Goal: Task Accomplishment & Management: Use online tool/utility

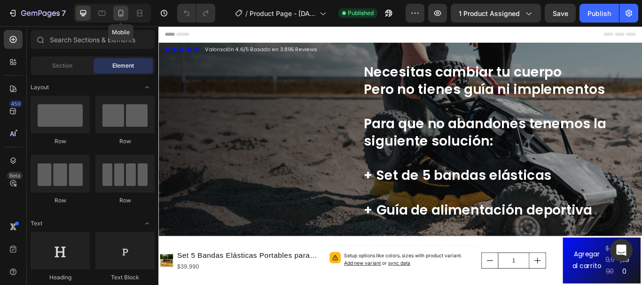
click at [120, 11] on icon at bounding box center [120, 12] width 9 height 9
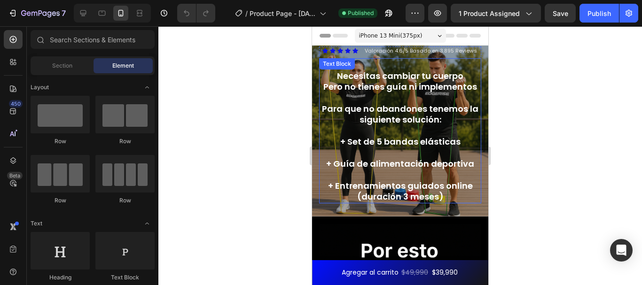
click at [357, 74] on div "Necesitas cambiar tu cuerpo Pero no tienes guía ni implementos Para que no aban…" at bounding box center [400, 130] width 162 height 145
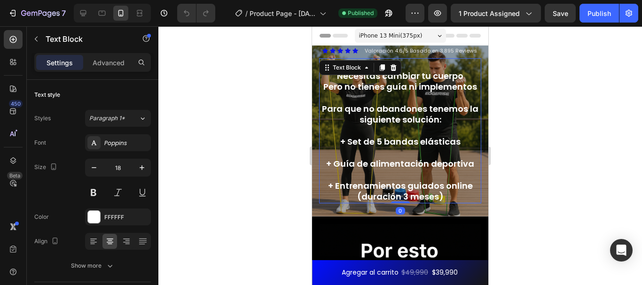
click at [337, 78] on p "Necesitas cambiar tu cuerpo" at bounding box center [400, 75] width 160 height 11
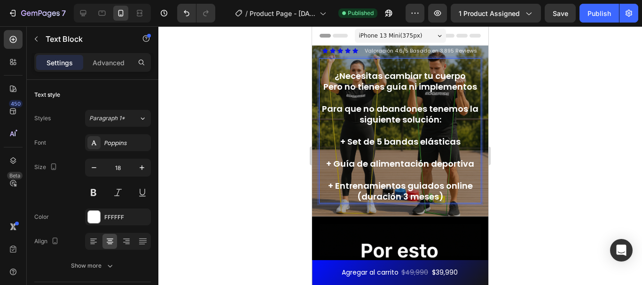
click at [467, 78] on p "¿Necesitas cambiar tu cuerpo" at bounding box center [400, 75] width 160 height 11
click at [438, 86] on p "Pero no tienes guía ni implementos" at bounding box center [400, 86] width 160 height 11
click at [468, 87] on p "Pero no tienes guía ni implementos" at bounding box center [400, 86] width 160 height 11
click at [472, 88] on p "Pero no tienes guía ni implementos" at bounding box center [400, 86] width 160 height 11
click at [432, 90] on p "Pero no tienes guía ni implementos?" at bounding box center [400, 86] width 160 height 11
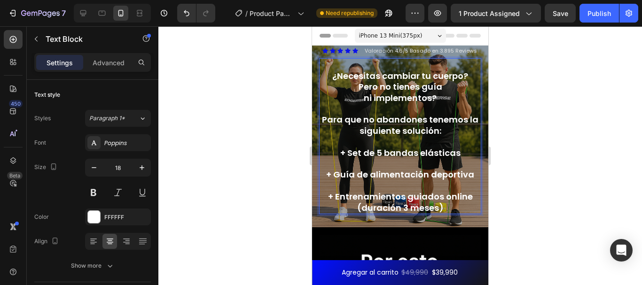
click at [451, 93] on p "ni implementos?" at bounding box center [400, 98] width 160 height 11
click at [359, 97] on p "ni implementos?" at bounding box center [400, 98] width 160 height 11
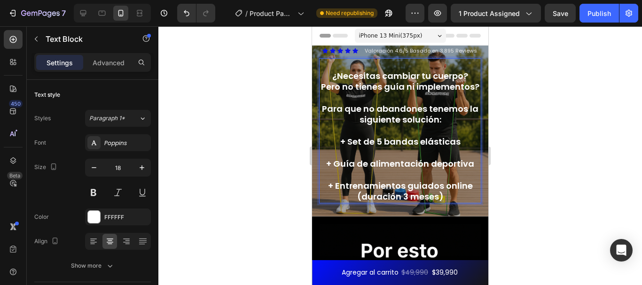
click at [359, 92] on p "Pero no tienes guía ni implementos?" at bounding box center [400, 86] width 160 height 11
click at [358, 92] on p "Pero no tienes guía ni implementos?" at bounding box center [400, 86] width 160 height 11
click at [349, 87] on p "Pero no tienes guía ni implementos?" at bounding box center [400, 86] width 160 height 11
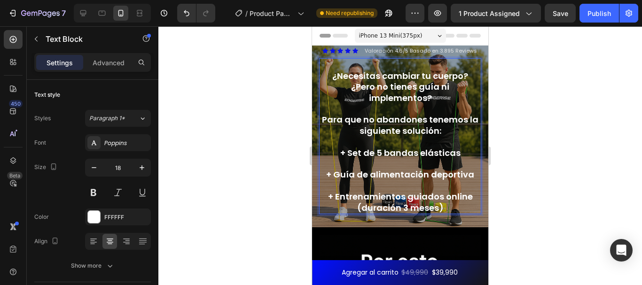
click at [447, 92] on p "¿Pero no tienes guía ni implementos?" at bounding box center [400, 92] width 160 height 22
click at [447, 94] on p "¿Pero no tienes guía ni implementos?" at bounding box center [400, 92] width 160 height 22
click at [423, 91] on p "¿Pero no tienes guía ni implementos?" at bounding box center [400, 92] width 160 height 22
click at [464, 80] on p "¿Necesitas cambiar tu cuerpo?" at bounding box center [400, 75] width 160 height 11
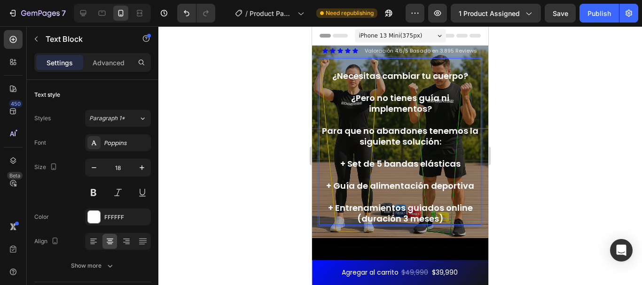
click at [442, 111] on p "¿Pero no tienes guía ni implementos?" at bounding box center [400, 104] width 160 height 22
click at [543, 116] on div at bounding box center [399, 155] width 483 height 259
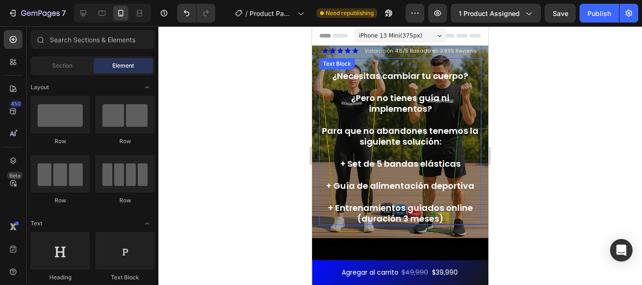
click at [371, 164] on p "+ Set de 5 bandas elásticas" at bounding box center [400, 163] width 160 height 11
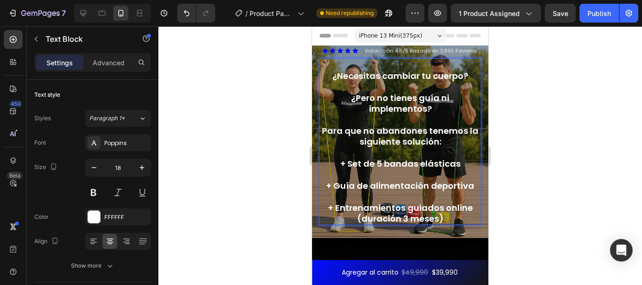
click at [456, 161] on p "+ Set de 5 bandas elásticas" at bounding box center [400, 163] width 160 height 11
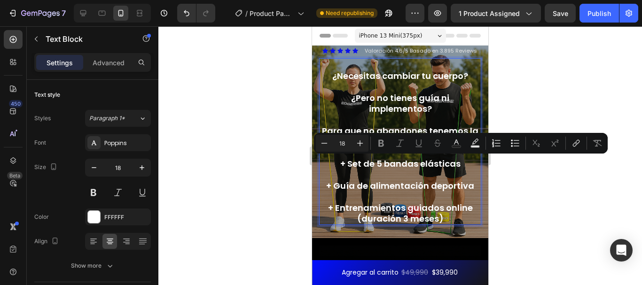
click at [455, 164] on p "+ Set de 5 bandas elásticas" at bounding box center [400, 163] width 160 height 11
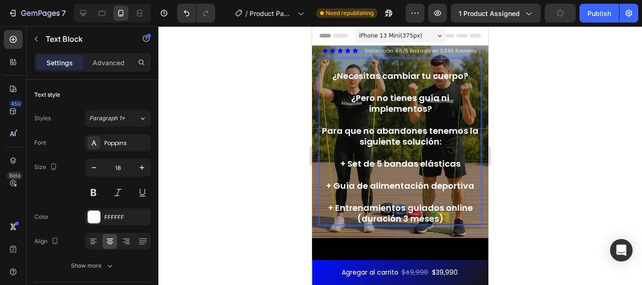
click at [453, 141] on p "Para que no abandones tenemos la siguiente solución:" at bounding box center [400, 136] width 160 height 22
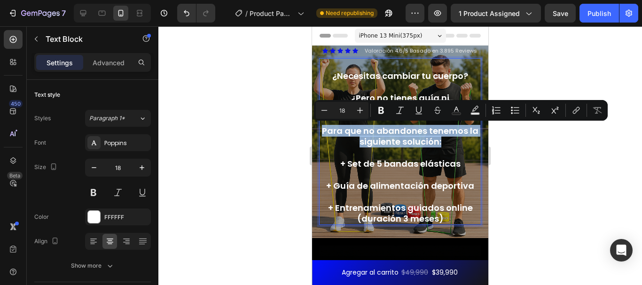
drag, startPoint x: 453, startPoint y: 141, endPoint x: 326, endPoint y: 129, distance: 127.9
click at [326, 129] on p "Para que no abandones tenemos la siguiente solución:" at bounding box center [400, 136] width 160 height 22
click at [444, 145] on p "Para que no abandones tenemos la siguiente solución:" at bounding box center [400, 136] width 160 height 22
drag, startPoint x: 444, startPoint y: 143, endPoint x: 317, endPoint y: 121, distance: 129.3
click at [317, 121] on div "Icon Icon Icon Icon Icon Icon List Valoración 4.6/5 Basado en 3.895 Reviews Tex…" at bounding box center [400, 142] width 176 height 193
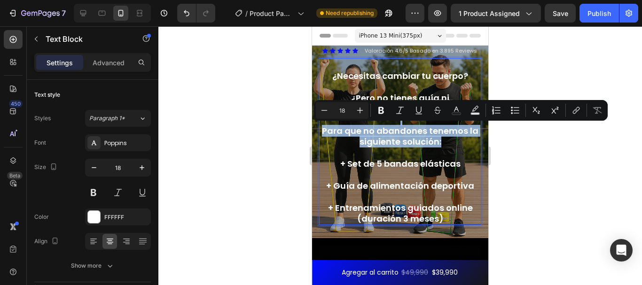
click at [437, 144] on p "Para que no abandones tenemos la siguiente solución:" at bounding box center [400, 136] width 160 height 22
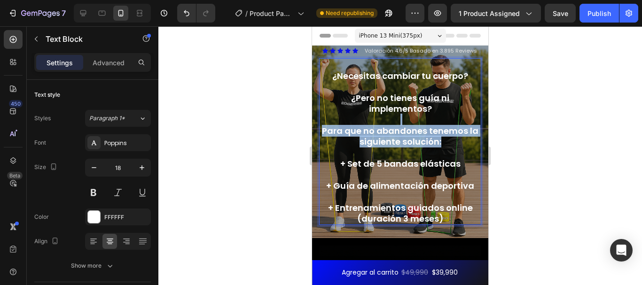
drag, startPoint x: 447, startPoint y: 145, endPoint x: 310, endPoint y: 120, distance: 139.9
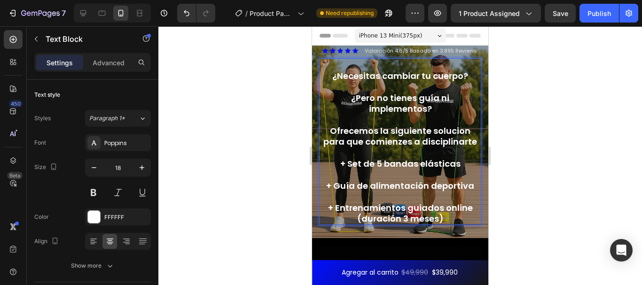
click at [457, 133] on p "Ofrecemos la siguiente solucion para que comienzes a disciplinarte" at bounding box center [400, 136] width 160 height 22
drag, startPoint x: 457, startPoint y: 133, endPoint x: 445, endPoint y: 127, distance: 12.4
click at [445, 127] on p "Ofrecemos la siguiente solucion para que comienzes a disciplinarte" at bounding box center [400, 136] width 160 height 22
click at [408, 135] on p "Ofrecemos la siguiente solución para que comienzes a disciplinarte" at bounding box center [400, 136] width 160 height 22
click at [406, 141] on p "Ofrecemos la siguiente solución para que comienzes a disciplinarte" at bounding box center [400, 136] width 160 height 22
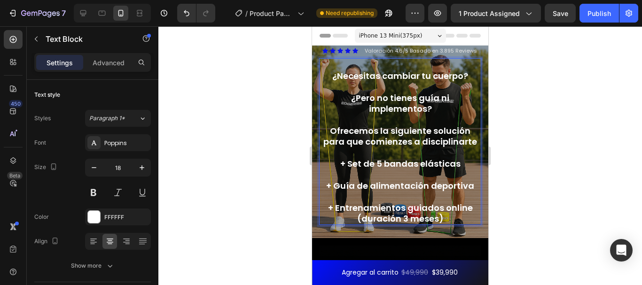
click at [445, 145] on p "Ofrecemos la siguiente solución para que comienzes a disciplinarte" at bounding box center [400, 136] width 160 height 22
click at [521, 144] on div at bounding box center [399, 155] width 483 height 259
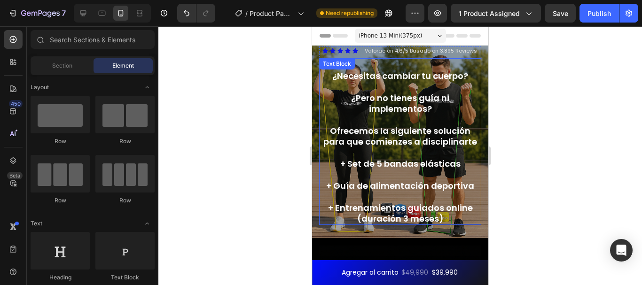
click at [449, 167] on p "+ Set de 5 bandas elásticas" at bounding box center [400, 163] width 160 height 11
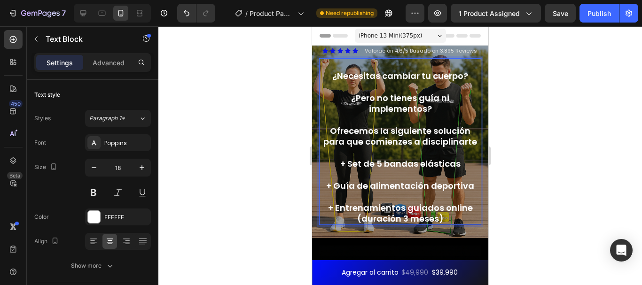
click at [455, 166] on p "+ Set de 5 bandas elásticas" at bounding box center [400, 163] width 160 height 11
click at [408, 142] on p "Ofrecemos la siguiente solución para que comienzes a disciplinarte" at bounding box center [400, 136] width 160 height 22
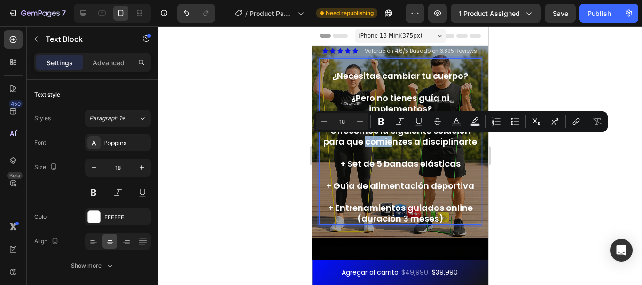
drag, startPoint x: 390, startPoint y: 141, endPoint x: 364, endPoint y: 144, distance: 25.5
click at [364, 144] on p "Ofrecemos la siguiente solución para que comienzes a disciplinarte" at bounding box center [400, 136] width 160 height 22
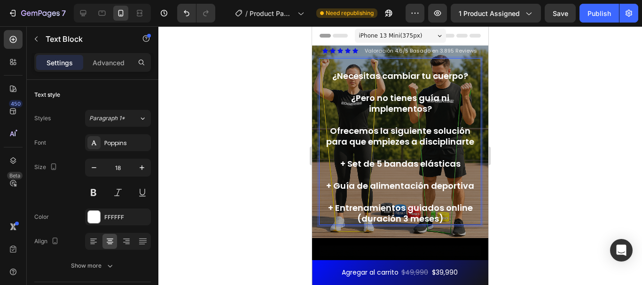
click at [429, 165] on p "+ Set de 5 bandas elásticas" at bounding box center [400, 163] width 160 height 11
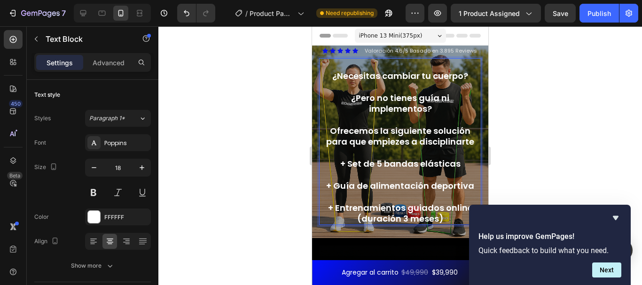
click at [399, 144] on p "Ofrecemos la siguiente solución para que empiezes a disciplinarte" at bounding box center [400, 136] width 160 height 22
click at [398, 143] on p "Ofrecemos la siguiente solución para que empiezes a disciplinarte" at bounding box center [400, 136] width 160 height 22
click at [450, 155] on p "Rich Text Editor. Editing area: main" at bounding box center [400, 153] width 160 height 11
click at [455, 160] on p "+ Set de 5 bandas elásticas" at bounding box center [400, 163] width 160 height 11
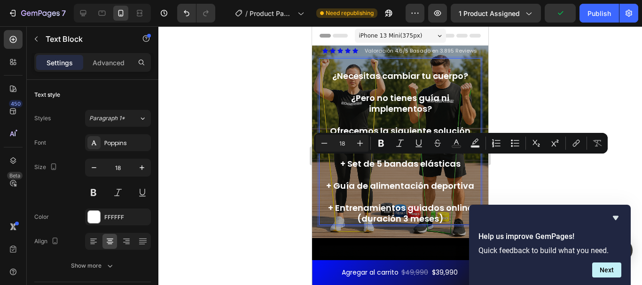
click at [455, 160] on p "+ Set de 5 bandas elásticas" at bounding box center [400, 163] width 160 height 11
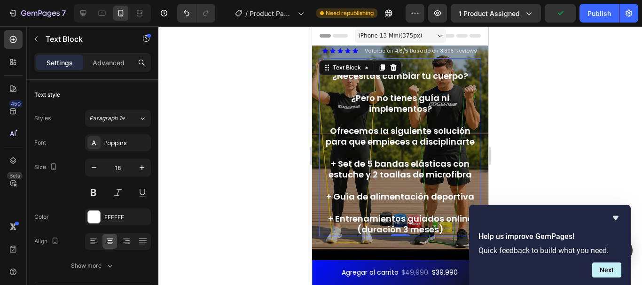
click at [556, 148] on div at bounding box center [399, 155] width 483 height 259
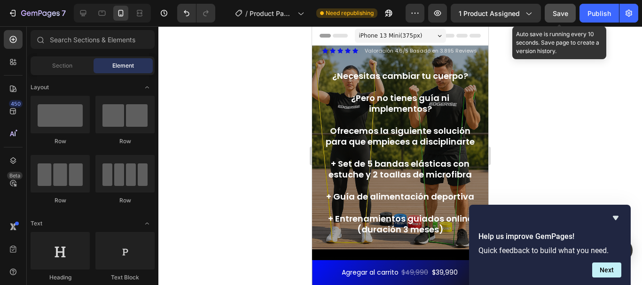
click at [559, 14] on span "Save" at bounding box center [561, 13] width 16 height 8
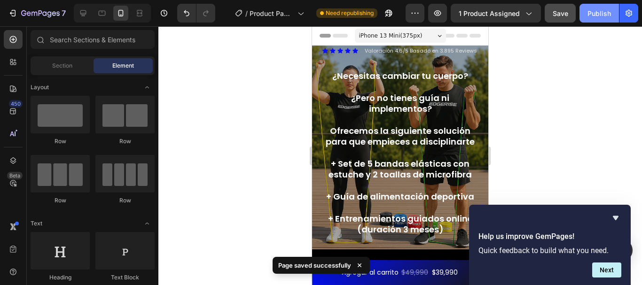
click at [587, 17] on div "Publish" at bounding box center [598, 13] width 23 height 10
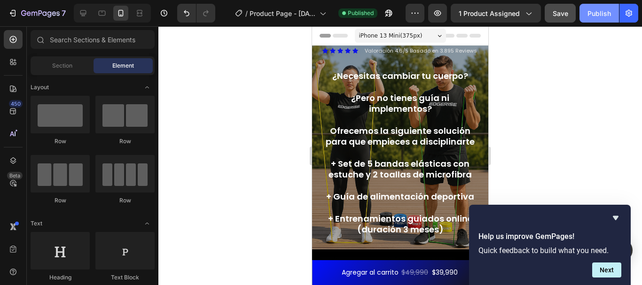
click at [587, 18] on button "Publish" at bounding box center [598, 13] width 39 height 19
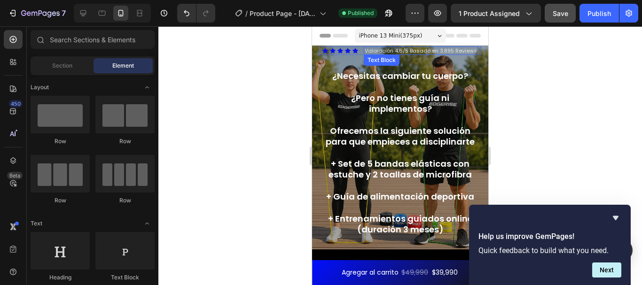
click at [423, 50] on p "Valoración 4.6/5 Basado en 3.895 Reviews" at bounding box center [421, 50] width 112 height 7
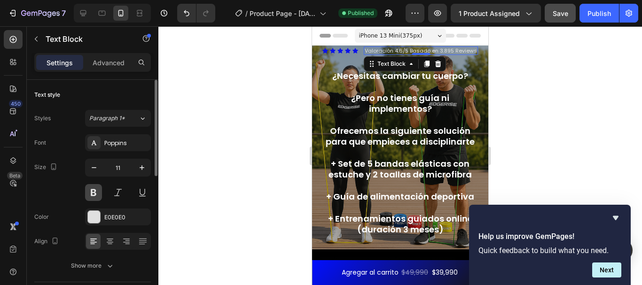
click at [98, 185] on button at bounding box center [93, 192] width 17 height 17
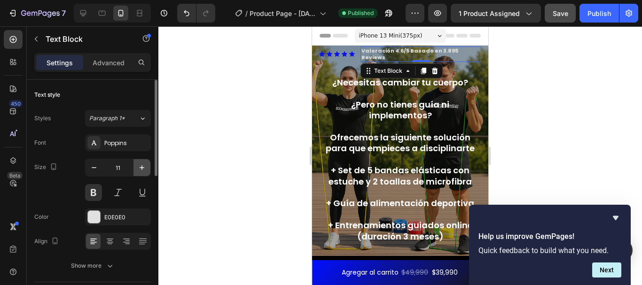
click at [141, 173] on button "button" at bounding box center [141, 167] width 17 height 17
click at [140, 173] on button "button" at bounding box center [141, 167] width 17 height 17
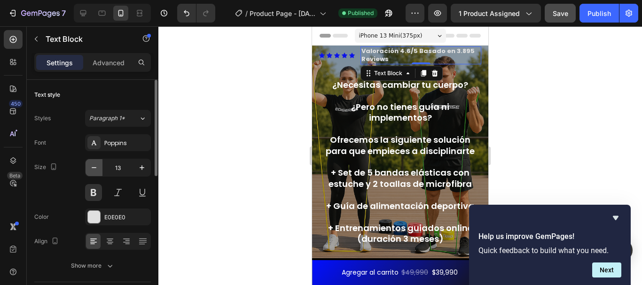
click at [94, 169] on icon "button" at bounding box center [93, 167] width 9 height 9
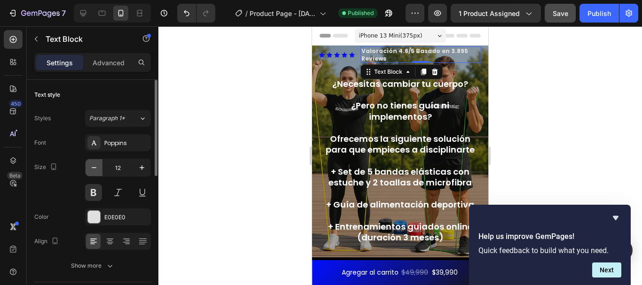
click at [94, 168] on icon "button" at bounding box center [93, 167] width 9 height 9
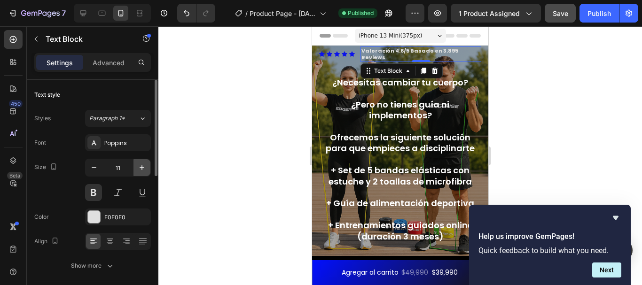
click at [146, 165] on button "button" at bounding box center [141, 167] width 17 height 17
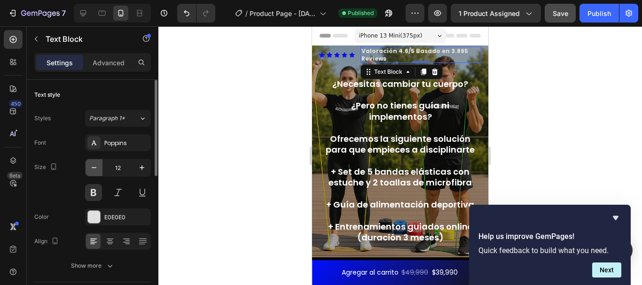
click at [93, 169] on icon "button" at bounding box center [93, 167] width 9 height 9
type input "11"
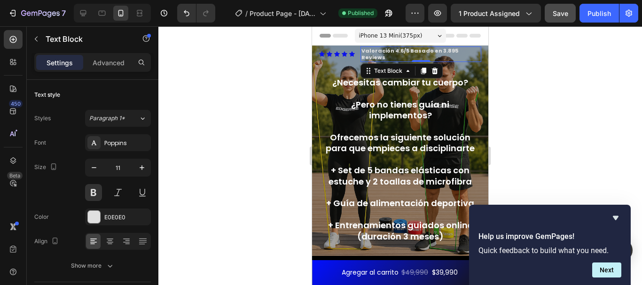
click at [282, 94] on div at bounding box center [399, 155] width 483 height 259
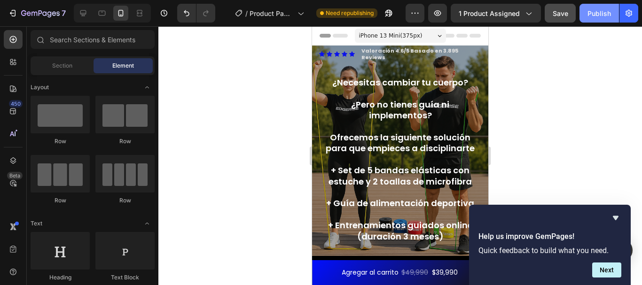
click at [597, 19] on button "Publish" at bounding box center [598, 13] width 39 height 19
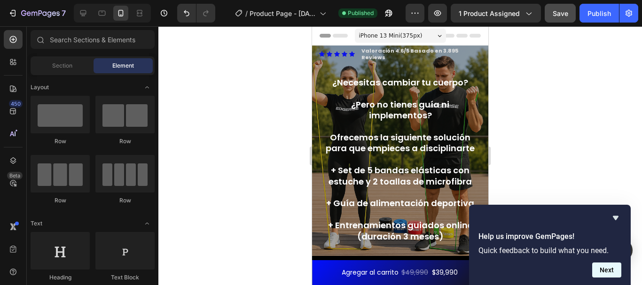
click at [611, 270] on button "Next" at bounding box center [606, 270] width 29 height 15
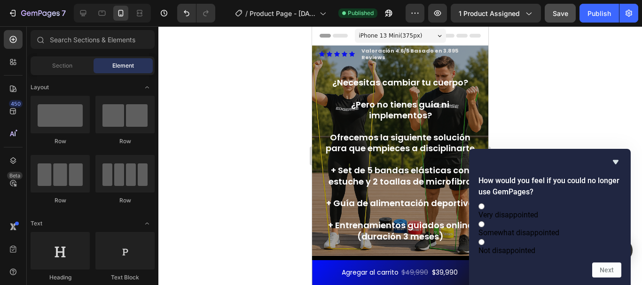
click at [619, 158] on div "How would you feel if you could no longer use GemPages? Very disappointed Somew…" at bounding box center [549, 216] width 143 height 121
click at [617, 156] on icon "Hide survey" at bounding box center [615, 161] width 11 height 11
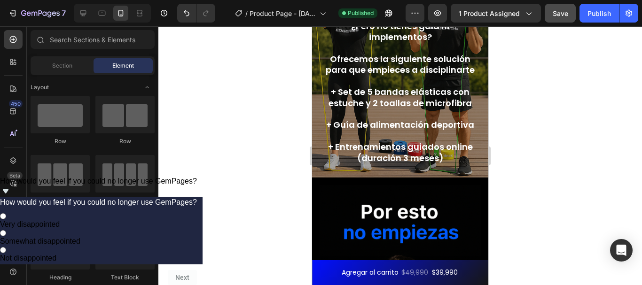
scroll to position [85, 0]
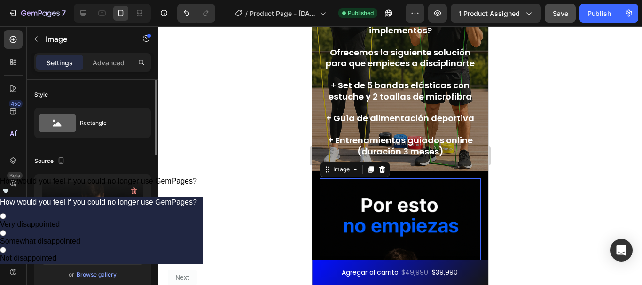
click at [112, 226] on input "file" at bounding box center [92, 227] width 65 height 16
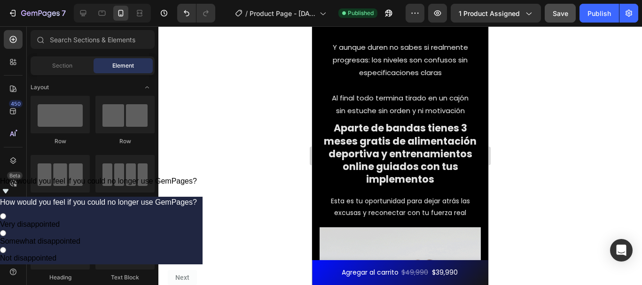
scroll to position [917, 0]
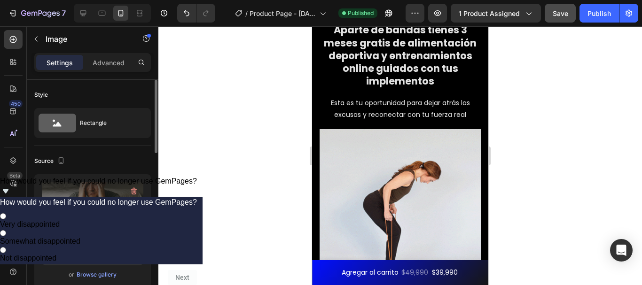
click at [98, 230] on input "file" at bounding box center [92, 227] width 65 height 16
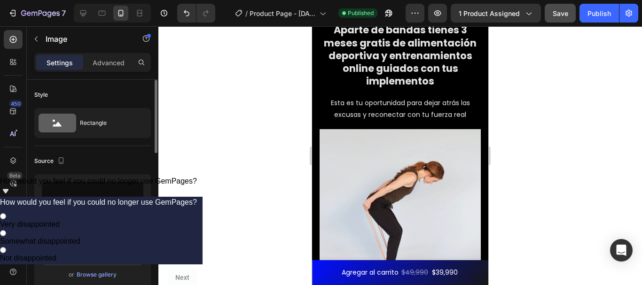
type input "[URL][DOMAIN_NAME]"
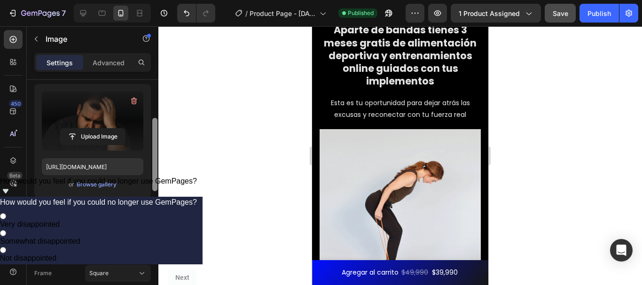
scroll to position [99, 0]
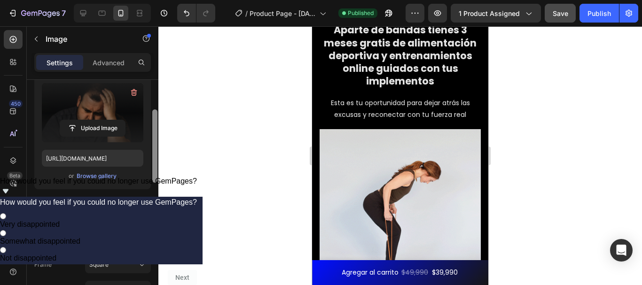
drag, startPoint x: 156, startPoint y: 140, endPoint x: 155, endPoint y: 172, distance: 32.0
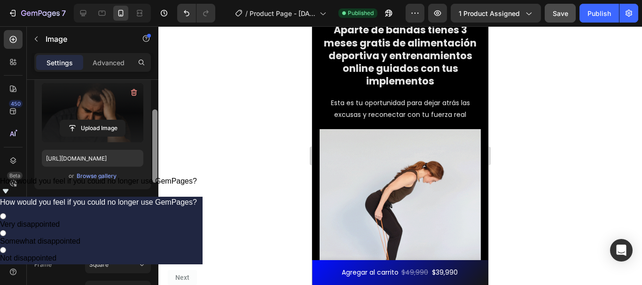
click at [155, 171] on div at bounding box center [154, 145] width 5 height 73
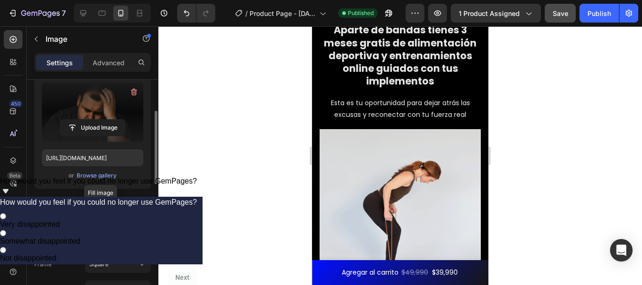
click at [93, 216] on rect at bounding box center [101, 212] width 22 height 10
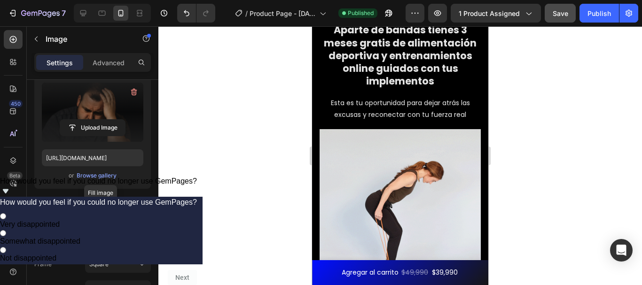
click at [94, 216] on rect at bounding box center [101, 212] width 22 height 10
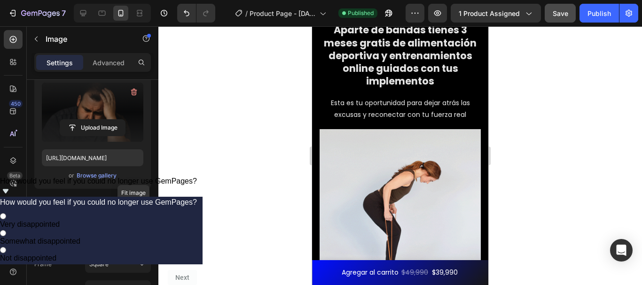
click at [125, 213] on icon at bounding box center [134, 212] width 22 height 10
click at [88, 213] on div at bounding box center [100, 212] width 29 height 14
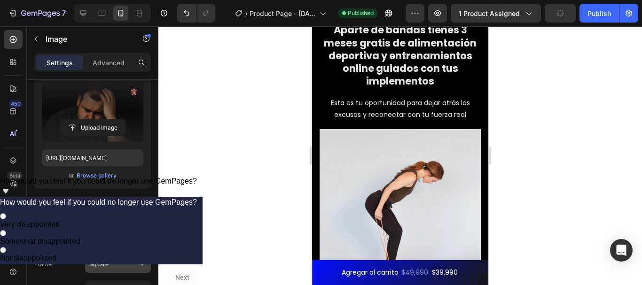
click at [114, 260] on button "Square" at bounding box center [118, 264] width 66 height 17
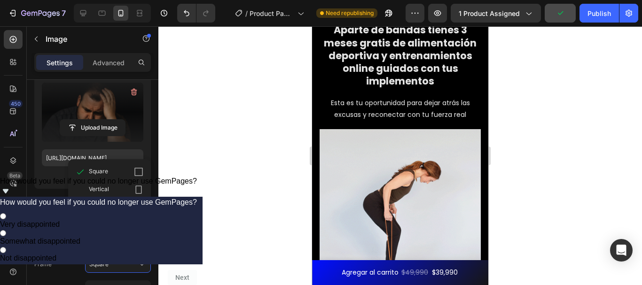
click at [120, 229] on div "Original" at bounding box center [116, 225] width 55 height 8
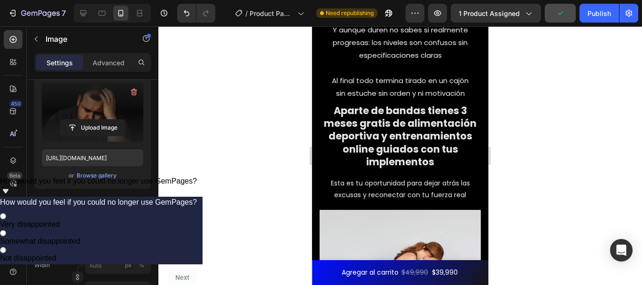
click at [209, 204] on div at bounding box center [399, 155] width 483 height 259
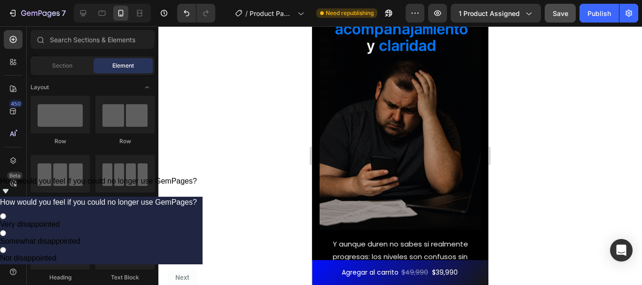
scroll to position [696, 0]
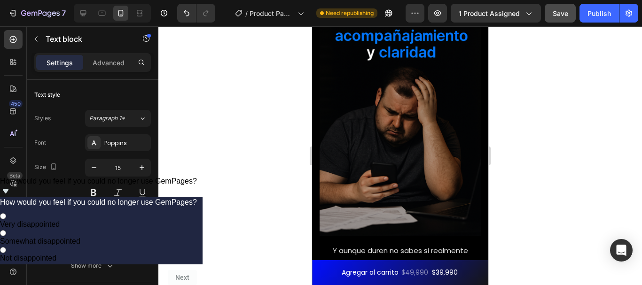
drag, startPoint x: 454, startPoint y: 199, endPoint x: 335, endPoint y: 119, distance: 144.0
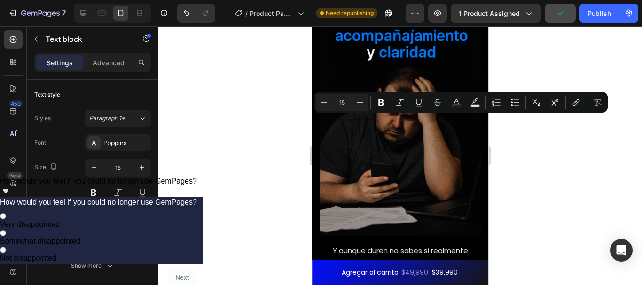
copy div "Intentas entrenar con bandas… Pero lo único que consigues es: Miedo a que se ro…"
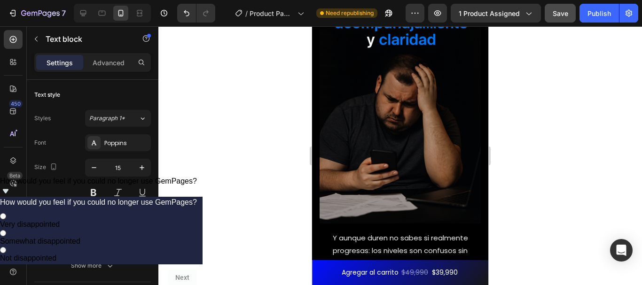
drag, startPoint x: 457, startPoint y: 146, endPoint x: 452, endPoint y: 149, distance: 6.1
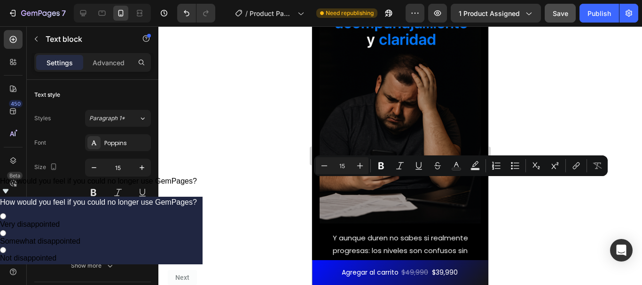
drag, startPoint x: 454, startPoint y: 188, endPoint x: 398, endPoint y: 191, distance: 56.5
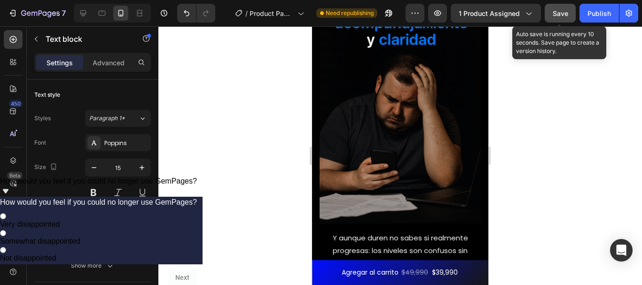
click at [567, 15] on span "Save" at bounding box center [561, 13] width 16 height 8
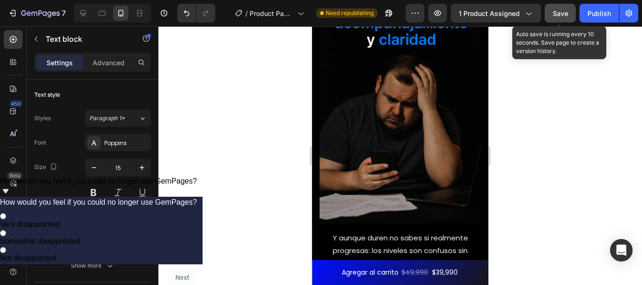
click at [547, 19] on button "Save" at bounding box center [560, 13] width 31 height 19
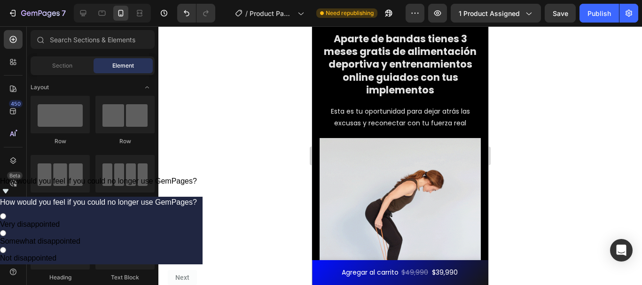
scroll to position [989, 0]
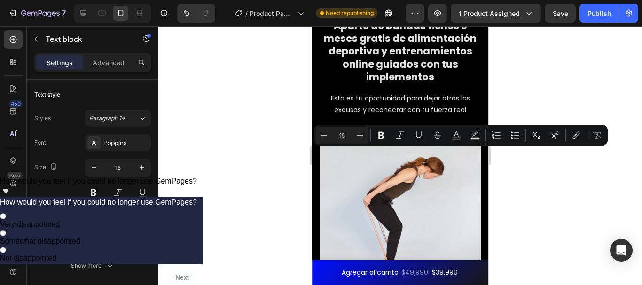
drag, startPoint x: 464, startPoint y: 218, endPoint x: 328, endPoint y: 160, distance: 147.4
copy div "Y aunque duren no sabes si realmente progresas: los niveles son confusos sin es…"
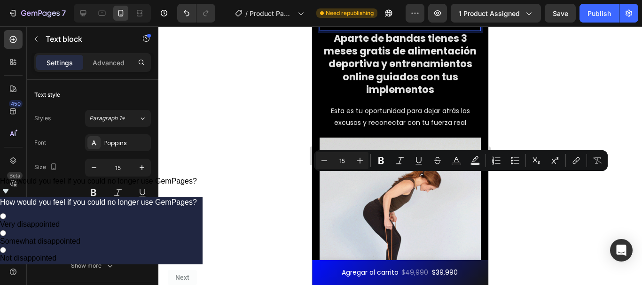
drag, startPoint x: 377, startPoint y: 182, endPoint x: 345, endPoint y: 186, distance: 32.6
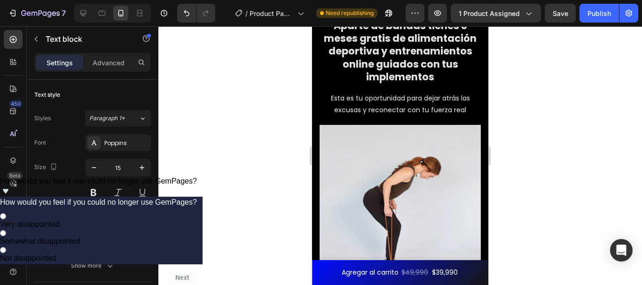
click at [460, 15] on p "Se convierte en otra compra sin uso" at bounding box center [400, 8] width 146 height 13
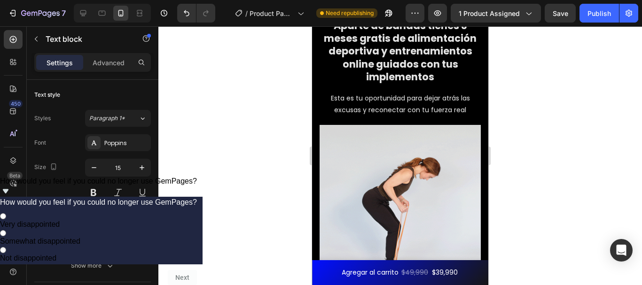
click at [462, 15] on p "Se convierte en otra compra sin uso" at bounding box center [400, 8] width 146 height 13
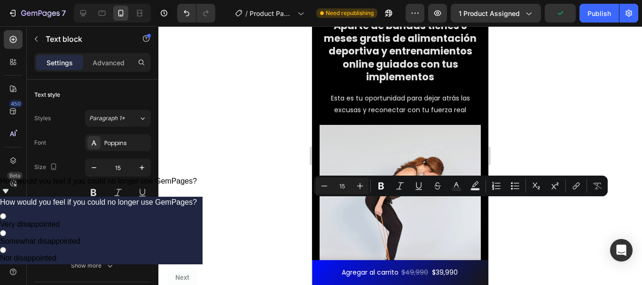
drag, startPoint x: 461, startPoint y: 218, endPoint x: 457, endPoint y: 207, distance: 11.8
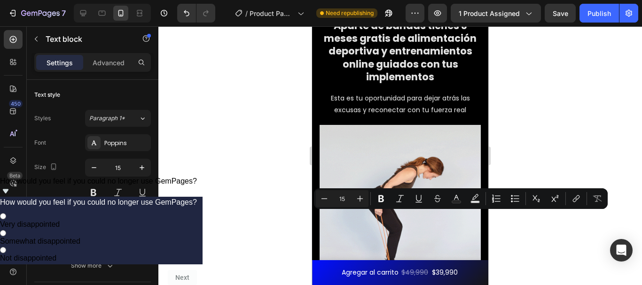
drag, startPoint x: 393, startPoint y: 218, endPoint x: 329, endPoint y: 221, distance: 64.0
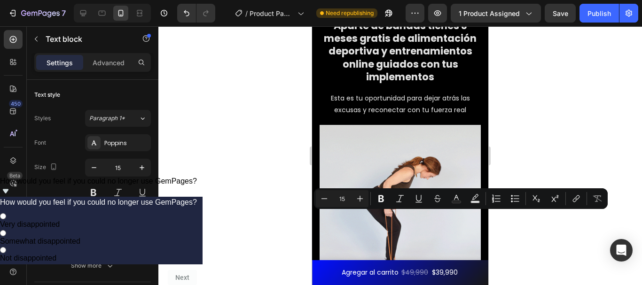
click at [329, 15] on p "Y asi se convierte en otra compra sin uso" at bounding box center [400, 8] width 146 height 13
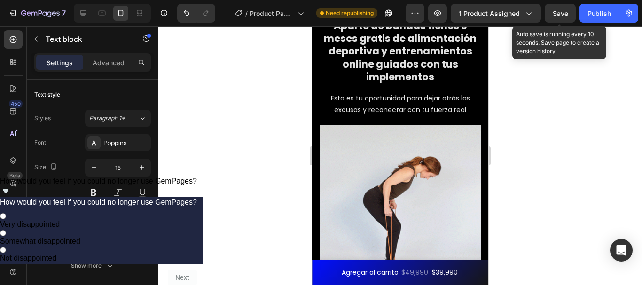
click at [561, 17] on span "Save" at bounding box center [561, 13] width 16 height 8
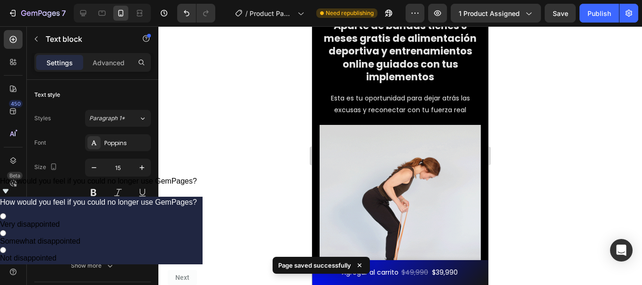
click at [354, 15] on p "Convirtiendose en otra compra sin uso" at bounding box center [400, 8] width 146 height 13
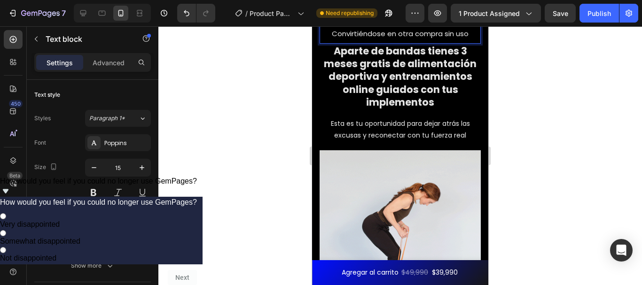
click at [463, 27] on p "⁠⁠⁠⁠⁠⁠⁠ sin estuche sin orden ni motivación" at bounding box center [400, 14] width 146 height 25
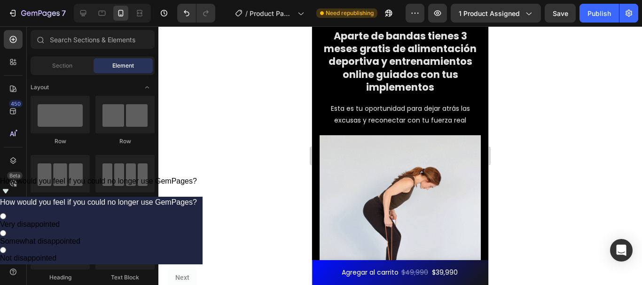
scroll to position [1043, 0]
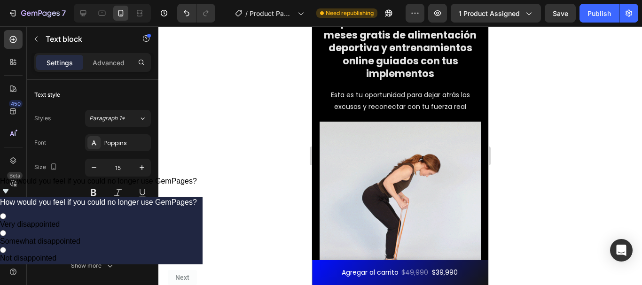
click at [619, 153] on div at bounding box center [399, 155] width 483 height 259
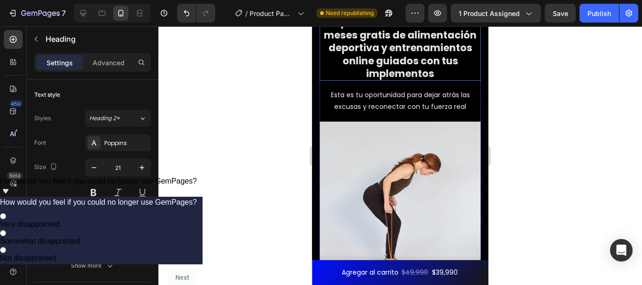
click at [417, 81] on h2 "Aparte de bandas tienes 3 meses gratis de alimentación deportiva y entrenamient…" at bounding box center [400, 48] width 161 height 66
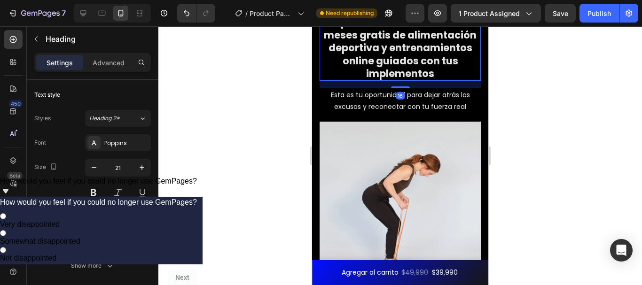
click at [416, 11] on p "Convirtiéndose en otra compra sin uso" at bounding box center [400, 5] width 146 height 13
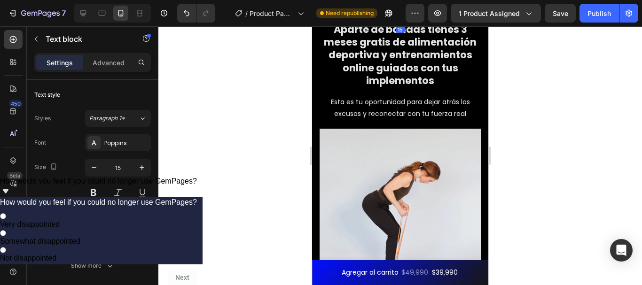
drag, startPoint x: 402, startPoint y: 224, endPoint x: 401, endPoint y: 231, distance: 7.1
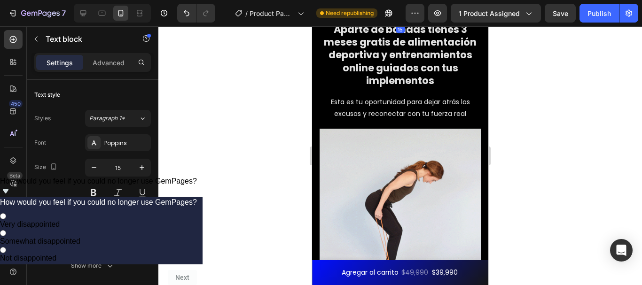
click at [401, 22] on div at bounding box center [400, 20] width 19 height 3
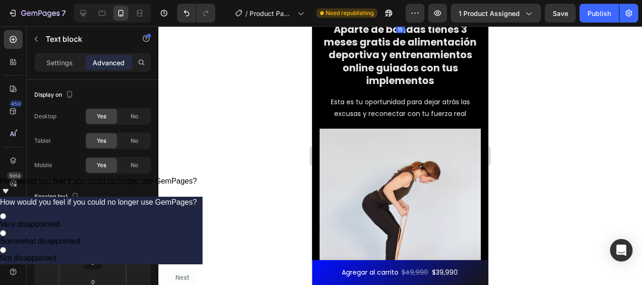
click at [516, 192] on div at bounding box center [399, 155] width 483 height 259
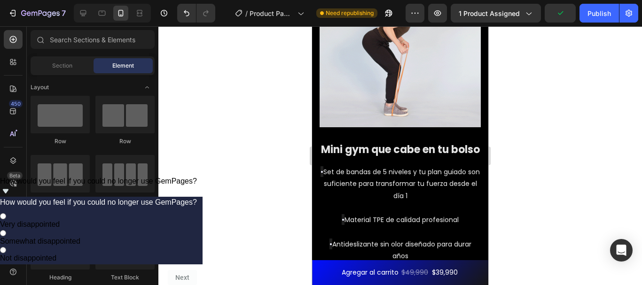
scroll to position [1213, 0]
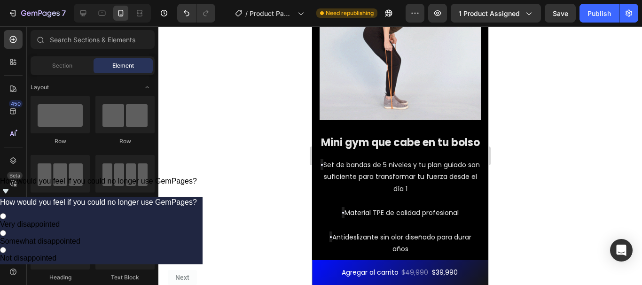
drag, startPoint x: 483, startPoint y: 132, endPoint x: 817, endPoint y: 159, distance: 334.3
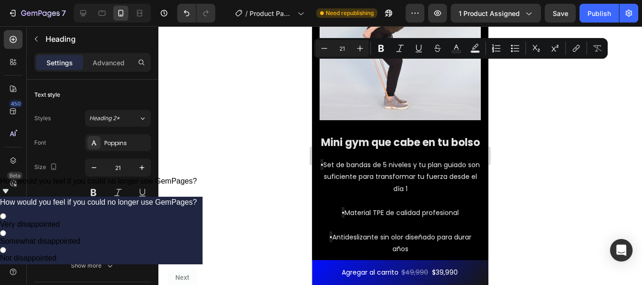
drag, startPoint x: 437, startPoint y: 118, endPoint x: 322, endPoint y: 64, distance: 126.9
